Goal: Check status: Check status

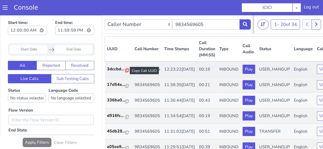
click at [128, 71] on icon at bounding box center [127, 70] width 4 height 4
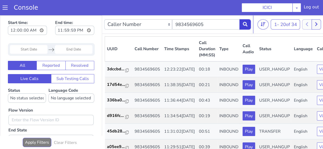
click at [243, 23] on icon at bounding box center [245, 24] width 5 height 5
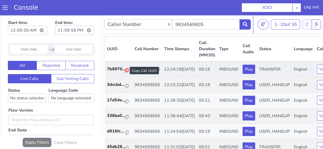
click at [125, 71] on icon at bounding box center [127, 70] width 4 height 4
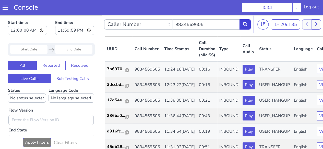
click at [248, 27] on button at bounding box center [245, 24] width 11 height 10
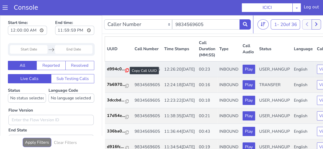
click at [126, 71] on icon at bounding box center [127, 70] width 4 height 4
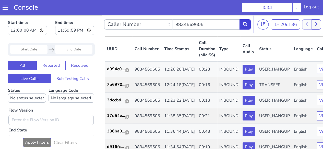
click at [243, 25] on icon at bounding box center [245, 24] width 5 height 5
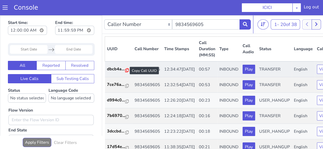
click at [126, 71] on icon at bounding box center [127, 70] width 4 height 4
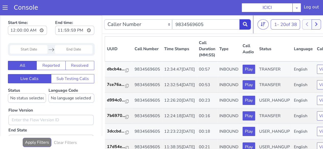
click at [242, 24] on button at bounding box center [245, 24] width 11 height 10
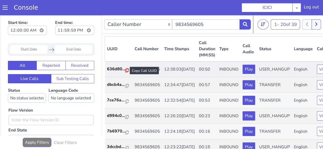
click at [127, 70] on icon at bounding box center [127, 70] width 4 height 4
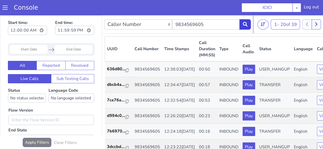
click at [241, 28] on button at bounding box center [245, 24] width 11 height 10
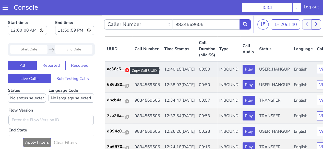
click at [126, 71] on icon at bounding box center [127, 70] width 4 height 4
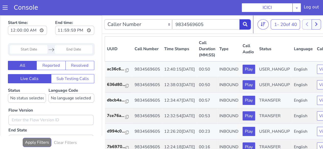
click at [245, 28] on button at bounding box center [245, 24] width 11 height 10
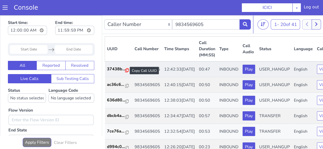
click at [125, 71] on icon at bounding box center [127, 70] width 4 height 4
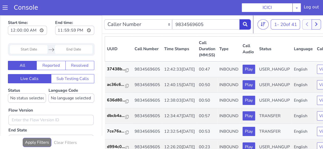
click at [248, 23] on button at bounding box center [245, 24] width 11 height 10
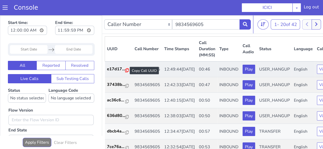
click at [125, 71] on icon at bounding box center [127, 70] width 4 height 4
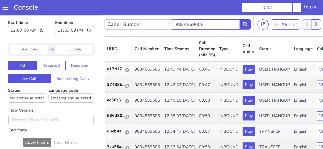
click at [238, 22] on input "9834569605" at bounding box center [206, 24] width 68 height 10
click at [251, 26] on nav "Caller Number Call UUID Custom Parameter 9834569605 1 - 20 of 42 20 50 100" at bounding box center [228, 24] width 252 height 19
click at [247, 25] on icon at bounding box center [245, 24] width 5 height 5
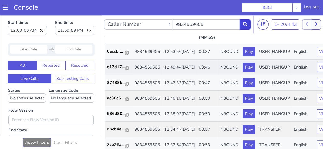
scroll to position [26, 0]
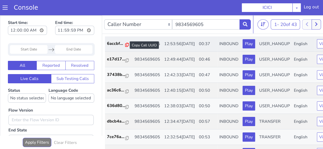
click at [128, 46] on icon at bounding box center [127, 45] width 4 height 4
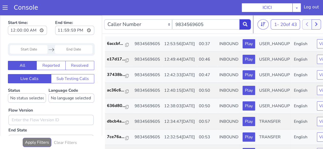
click at [245, 25] on icon at bounding box center [245, 24] width 5 height 5
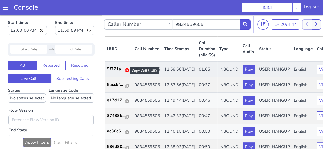
click at [126, 72] on icon at bounding box center [127, 70] width 4 height 4
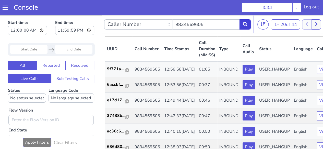
click at [250, 23] on button at bounding box center [245, 24] width 11 height 10
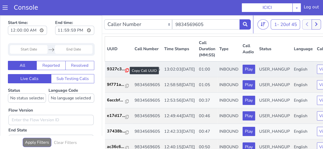
click at [126, 69] on icon at bounding box center [127, 70] width 4 height 4
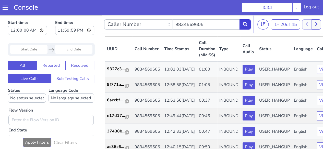
click at [244, 25] on icon at bounding box center [245, 24] width 5 height 5
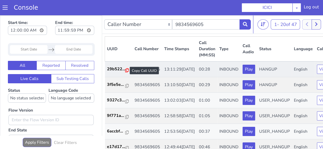
click at [126, 69] on icon at bounding box center [127, 70] width 4 height 4
